Goal: Task Accomplishment & Management: Use online tool/utility

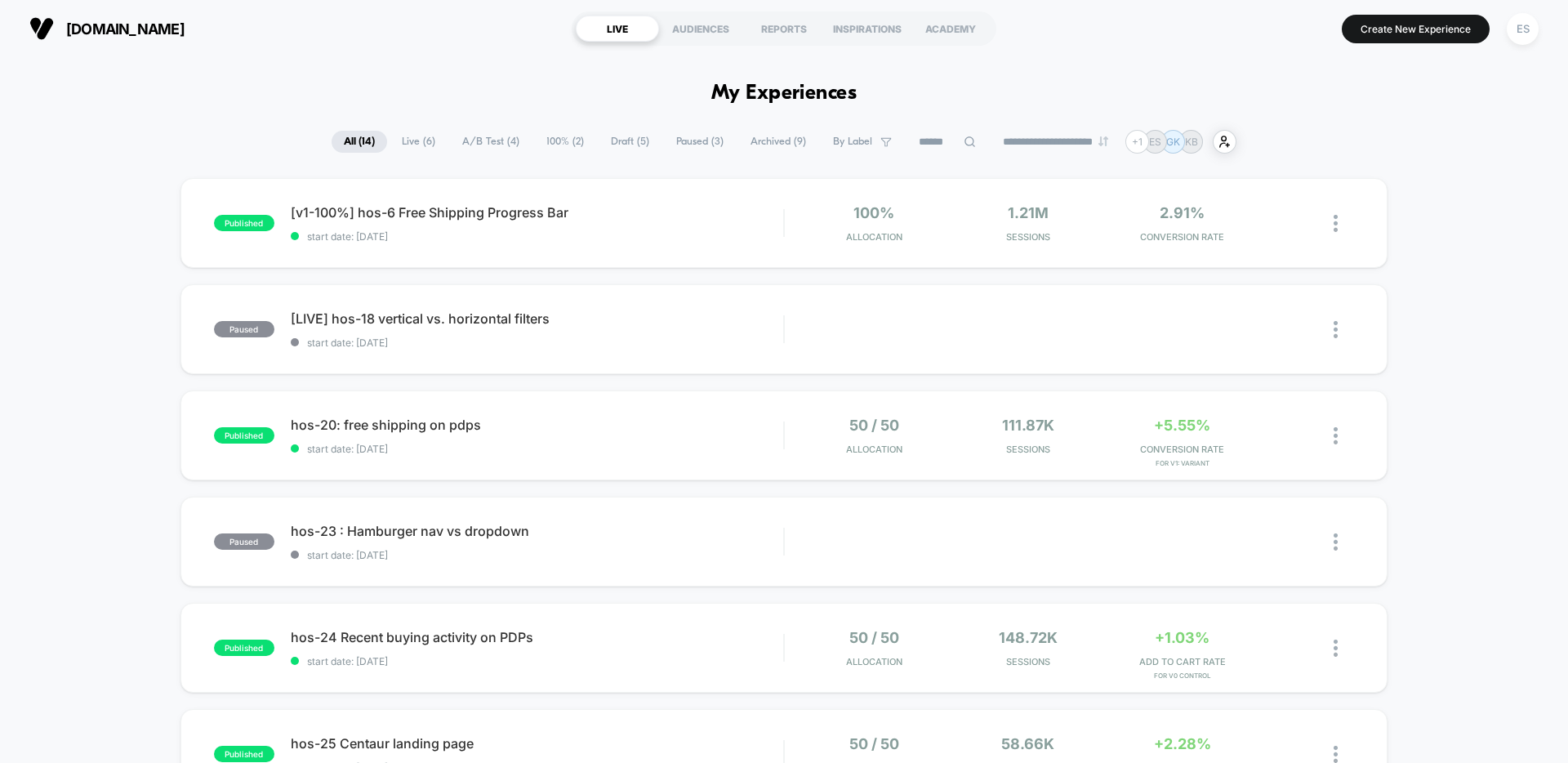
click at [1553, 29] on div "[DOMAIN_NAME] LIVE AUDIENCES REPORTS INSPIRATIONS ACADEMY Create New Experience…" at bounding box center [784, 29] width 1568 height 57
click at [1518, 30] on div "ES" at bounding box center [1522, 29] width 32 height 32
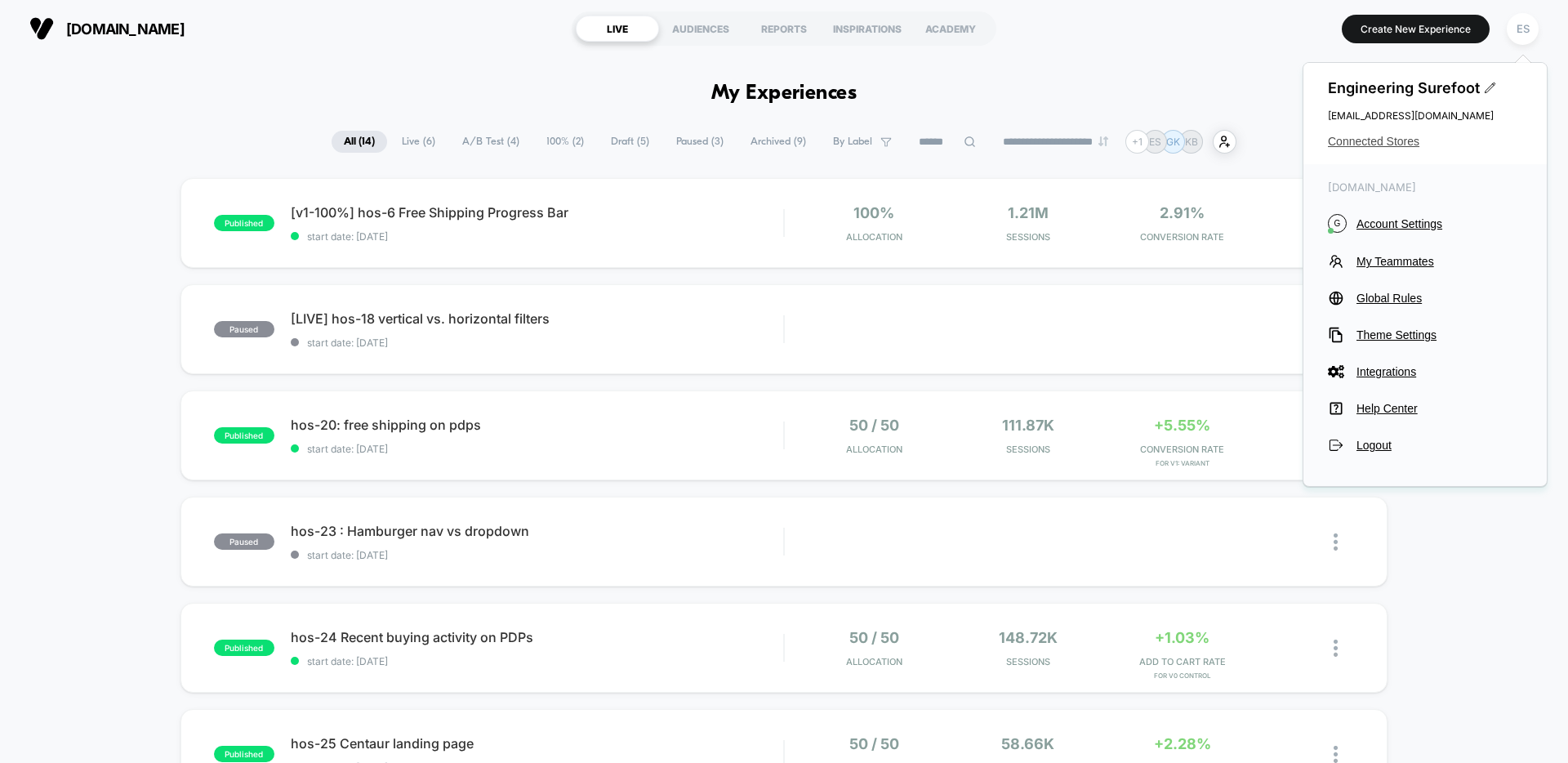
click at [1381, 143] on span "Connected Stores" at bounding box center [1425, 141] width 194 height 13
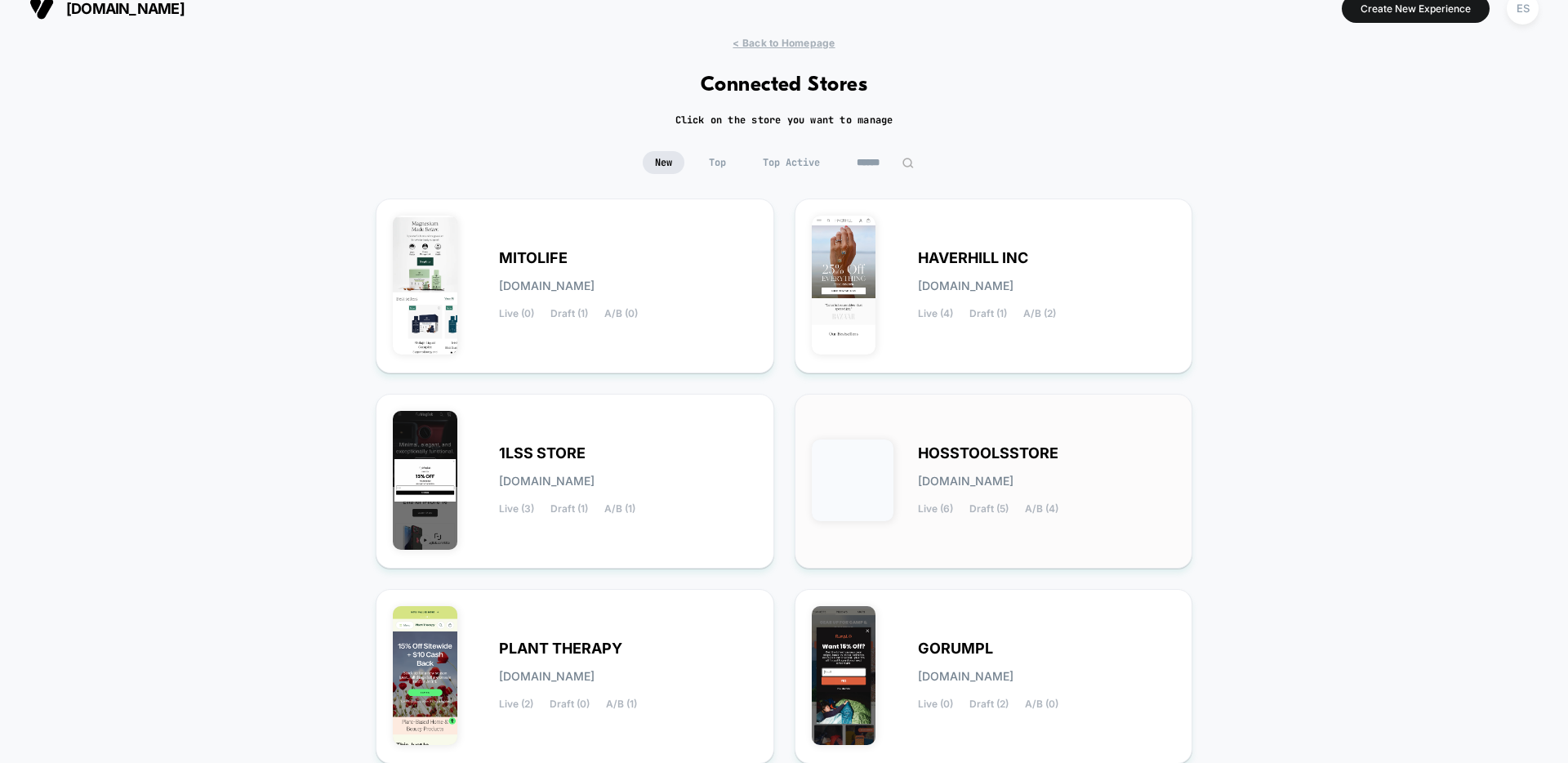
scroll to position [156, 0]
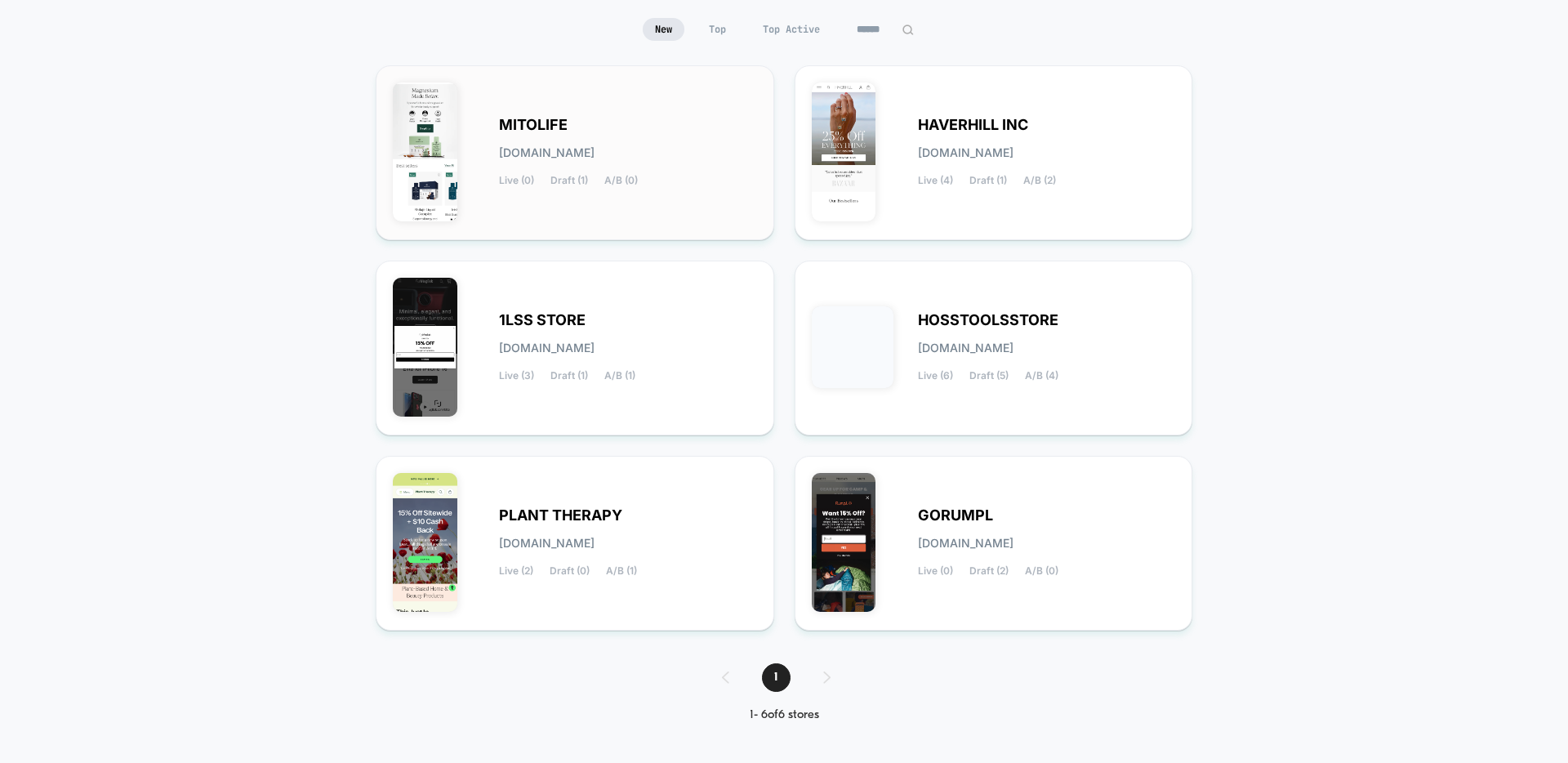
click at [545, 147] on span "[DOMAIN_NAME]" at bounding box center [546, 153] width 95 height 12
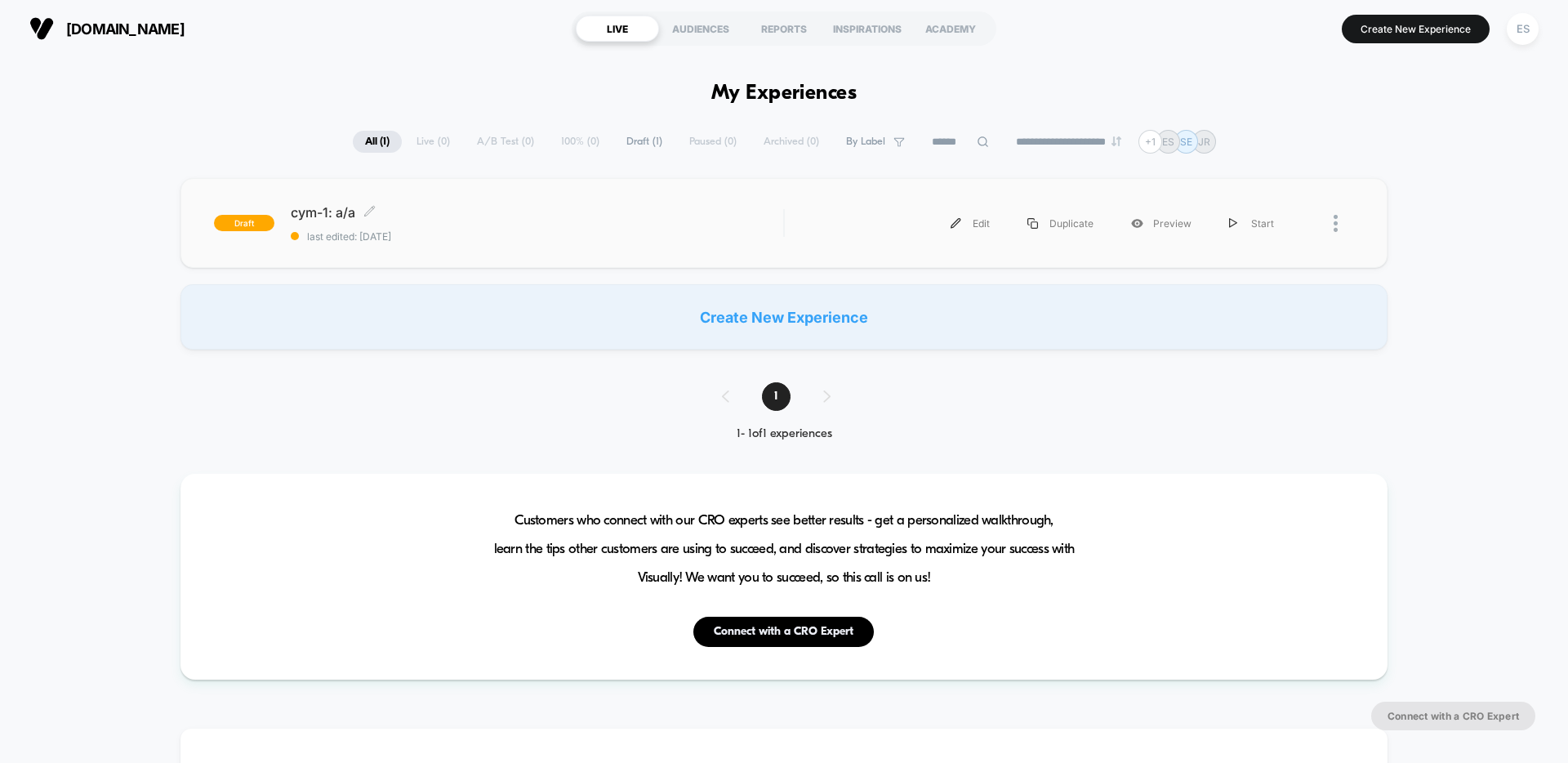
click at [268, 222] on span "draft" at bounding box center [244, 223] width 60 height 16
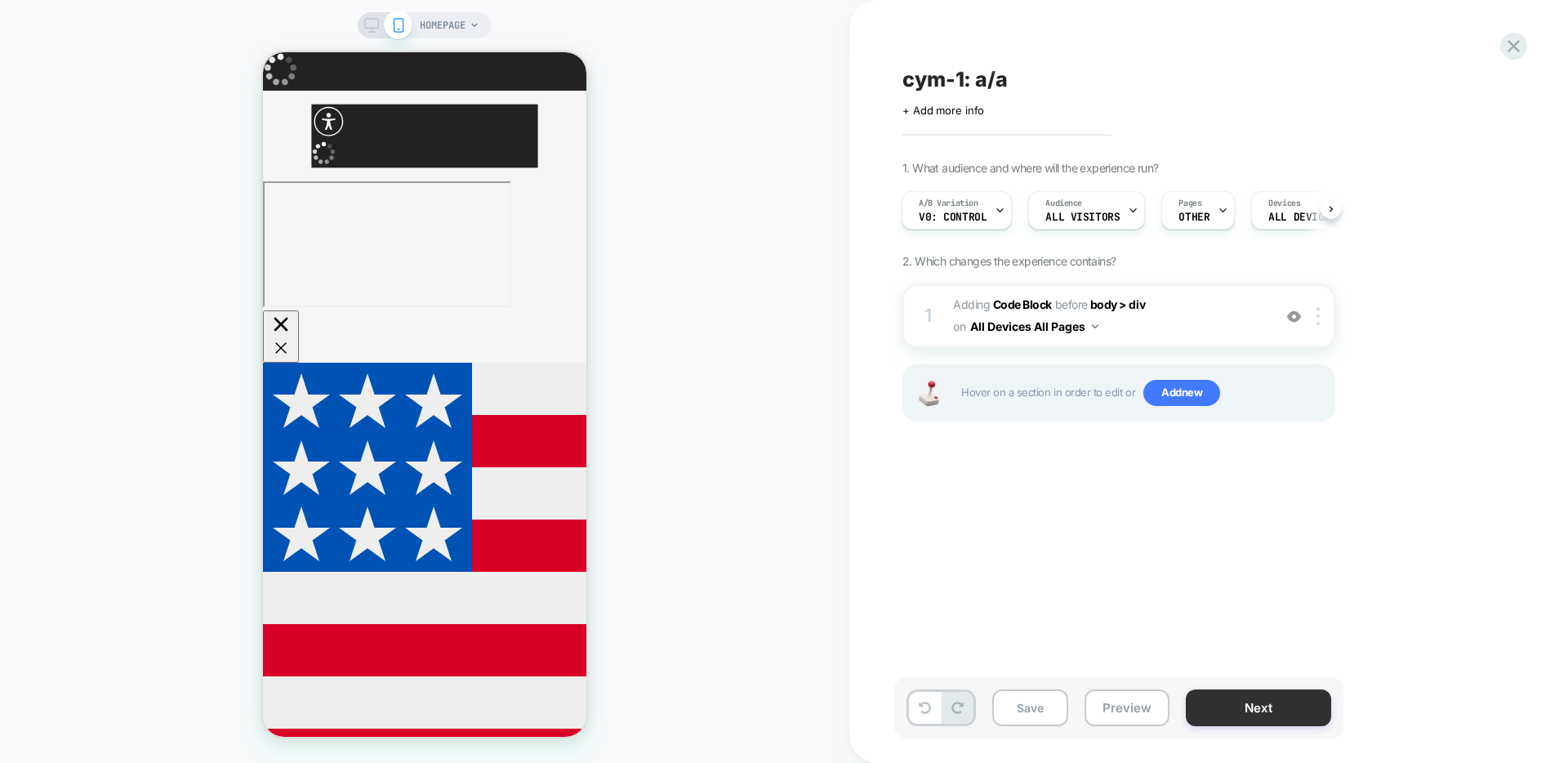
click at [1243, 700] on button "Next" at bounding box center [1258, 707] width 146 height 37
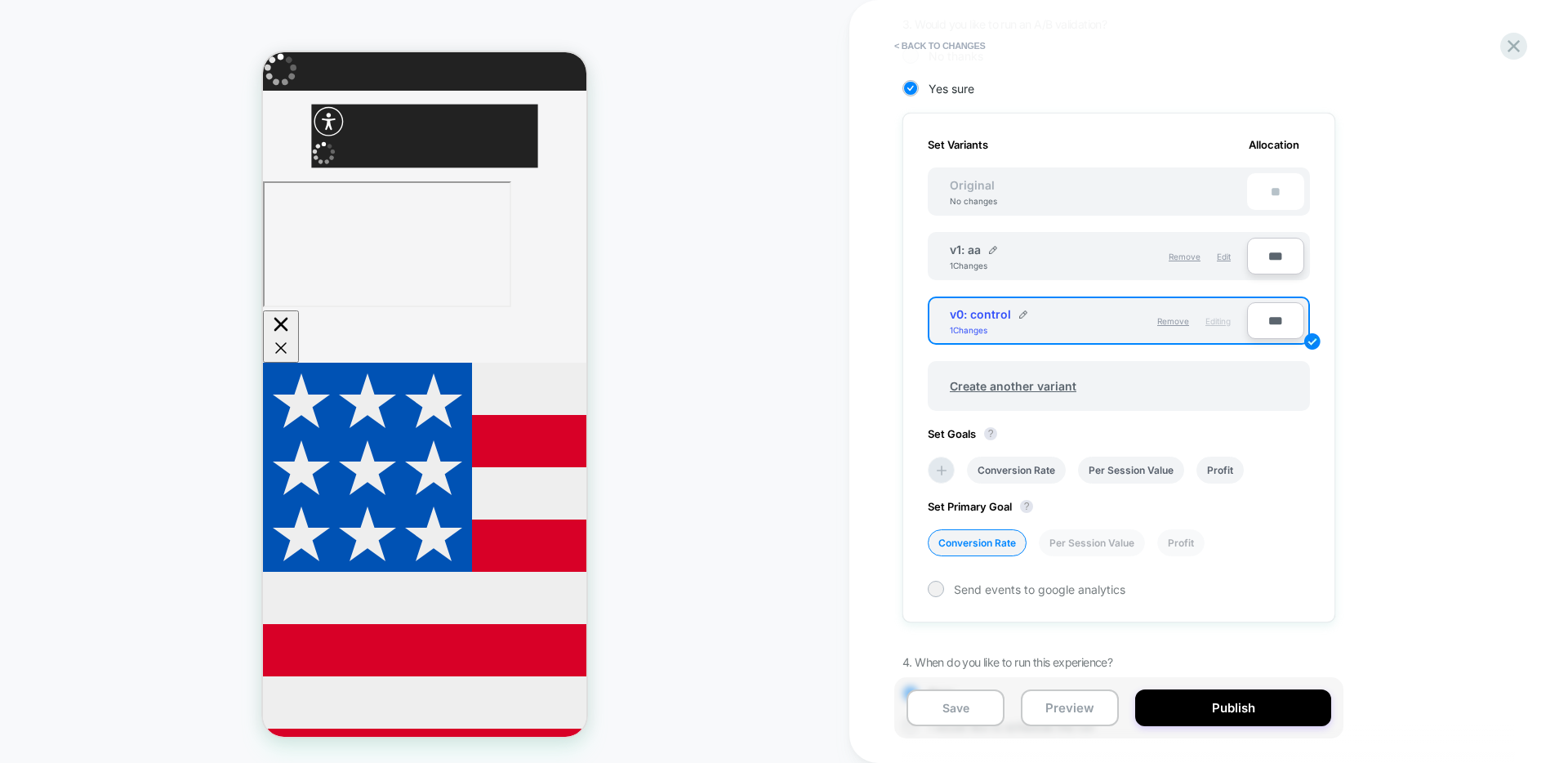
scroll to position [479, 0]
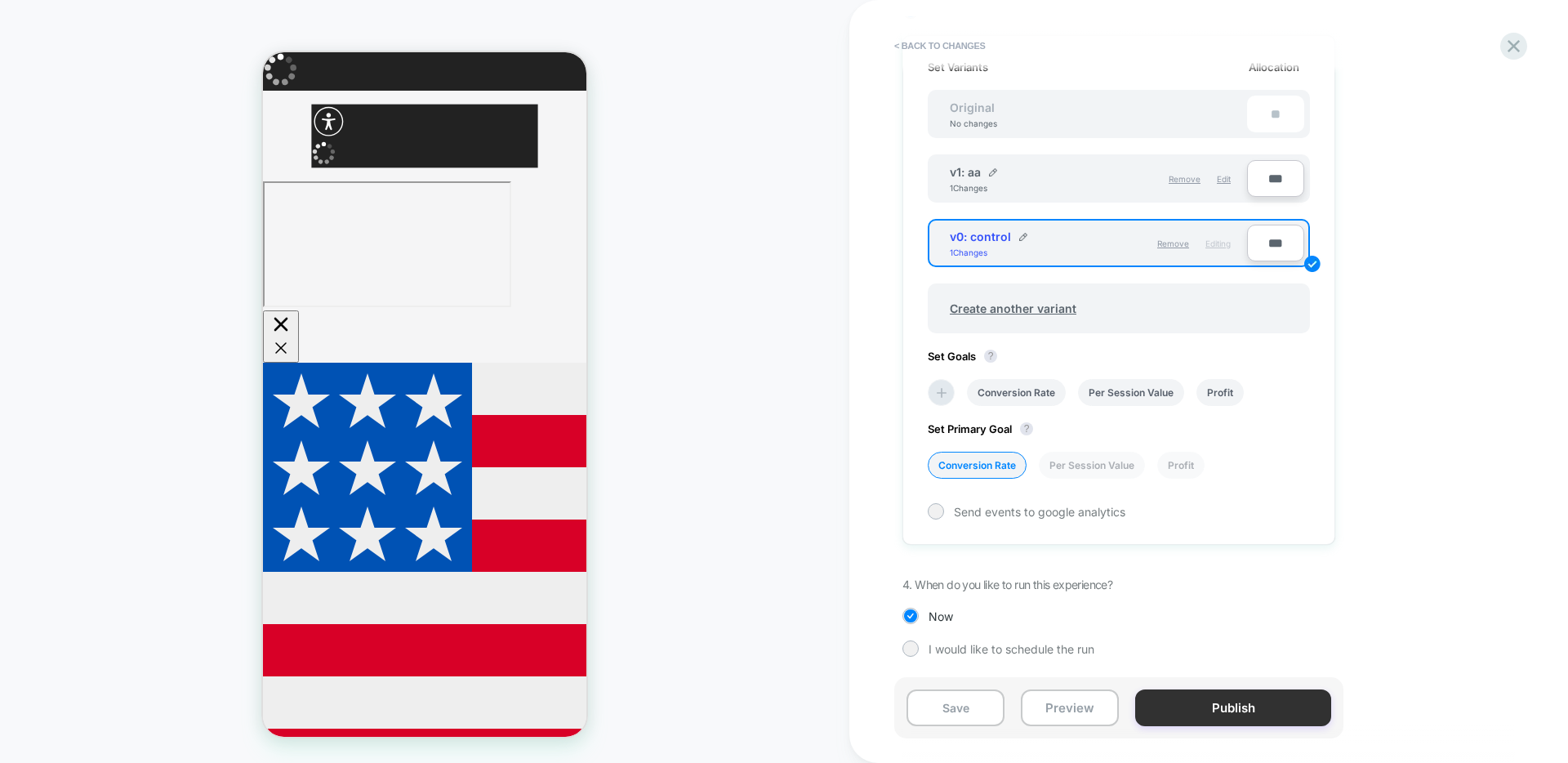
click at [1219, 707] on button "Publish" at bounding box center [1233, 707] width 196 height 37
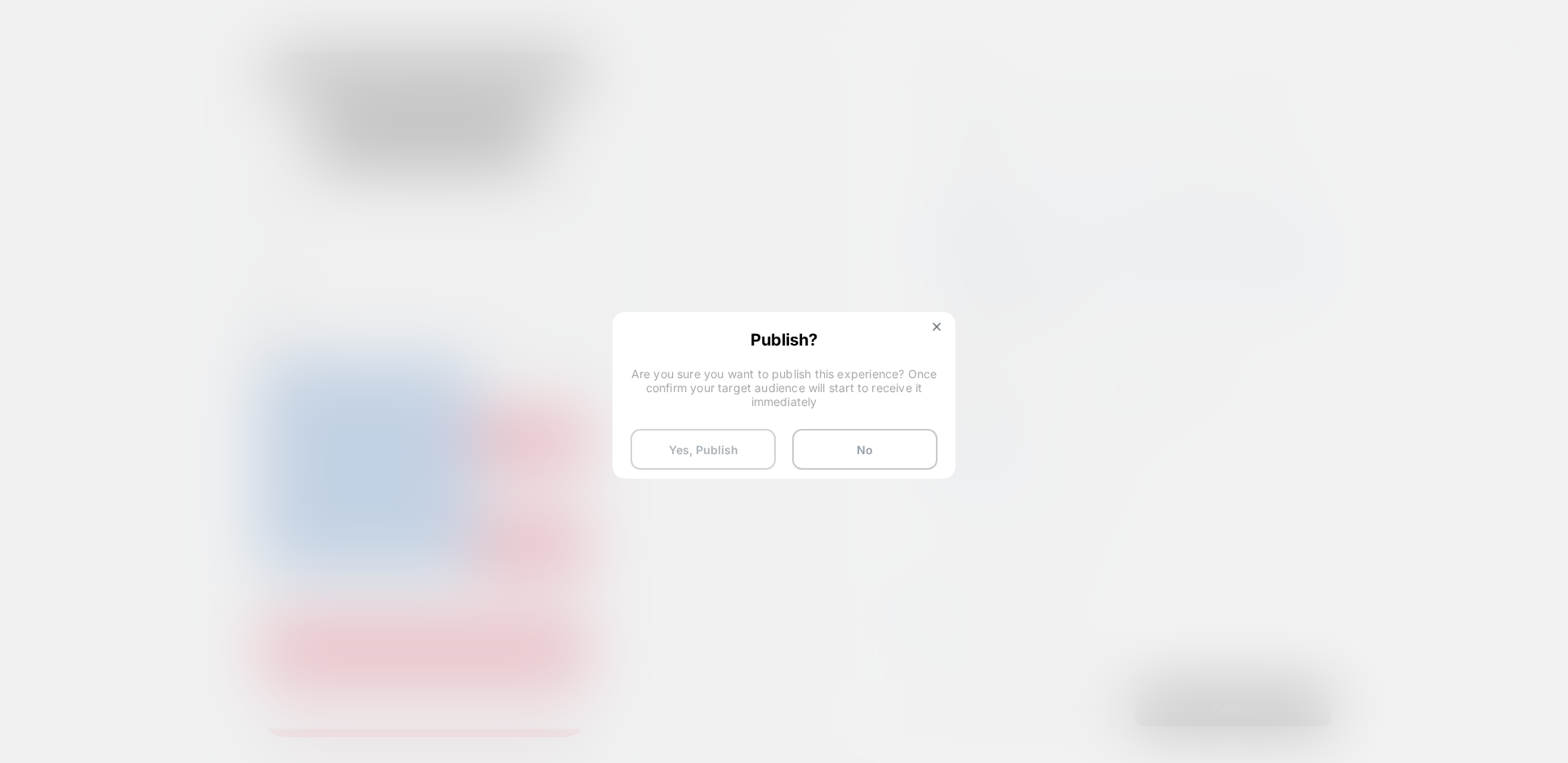
click at [690, 443] on button "Yes, Publish" at bounding box center [703, 449] width 146 height 41
